Goal: Task Accomplishment & Management: Manage account settings

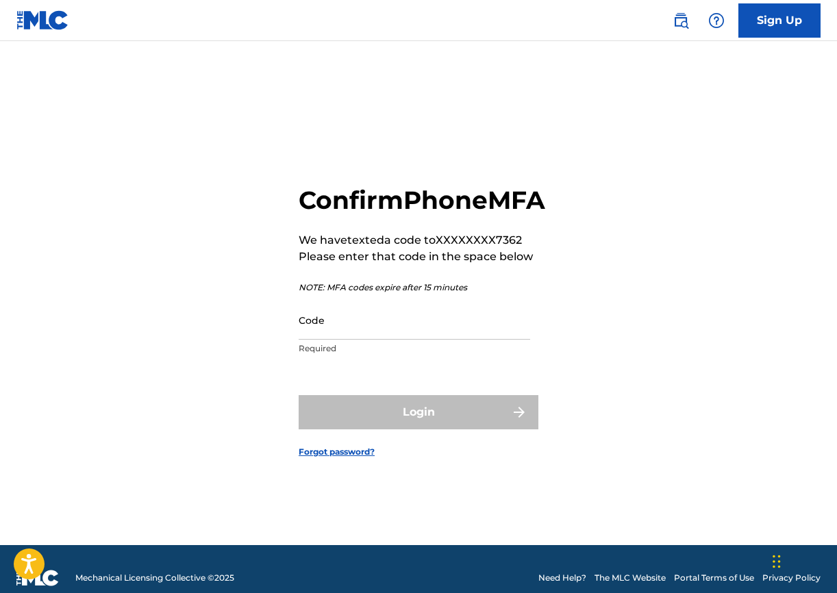
click at [323, 332] on input "Code" at bounding box center [415, 320] width 232 height 39
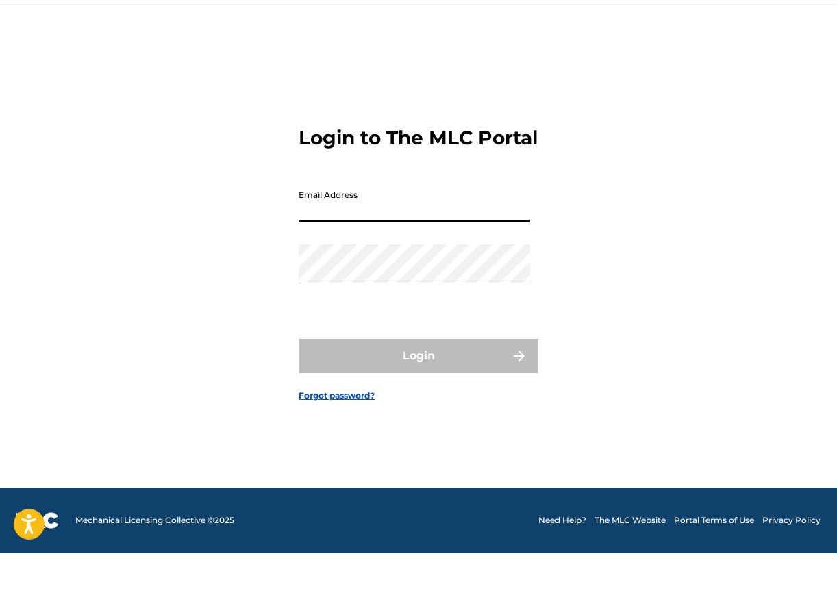
scroll to position [18, 0]
